Goal: Find specific page/section: Find specific page/section

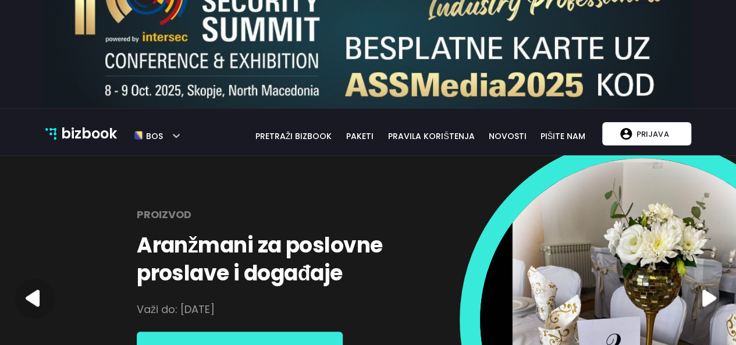
scroll to position [116, 0]
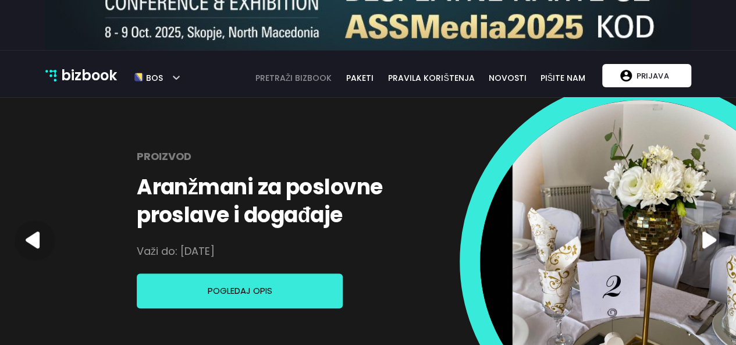
click at [325, 80] on link "pretraži bizbook" at bounding box center [294, 78] width 92 height 13
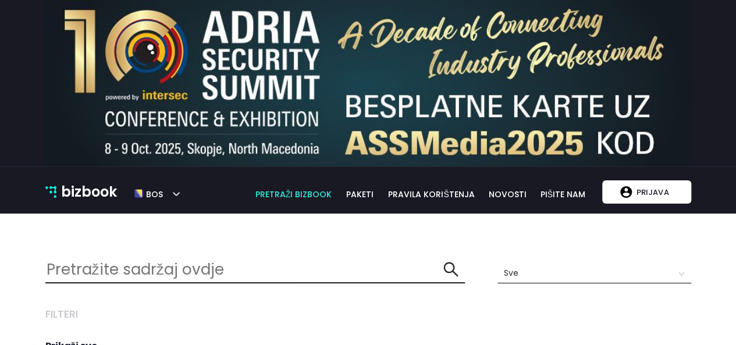
click at [182, 266] on input "text" at bounding box center [244, 269] width 398 height 25
type input "CODE"
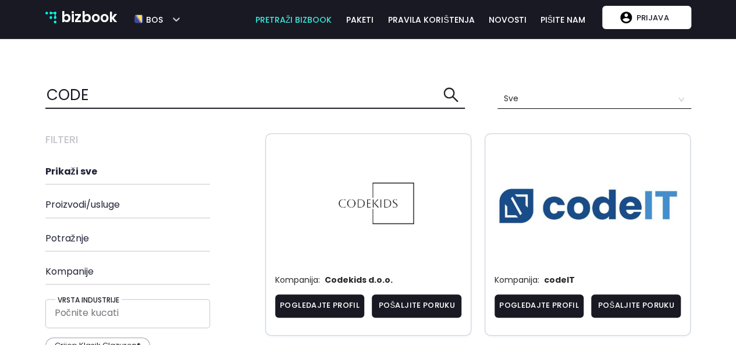
scroll to position [291, 0]
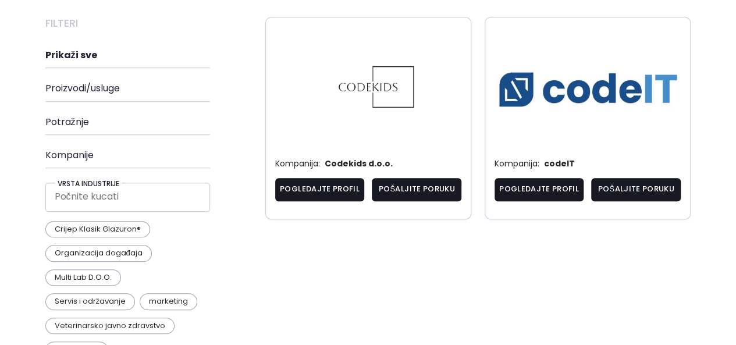
click at [382, 82] on img at bounding box center [368, 87] width 187 height 95
click at [322, 189] on link "Pogledajte profil" at bounding box center [320, 189] width 90 height 23
